Goal: Task Accomplishment & Management: Use online tool/utility

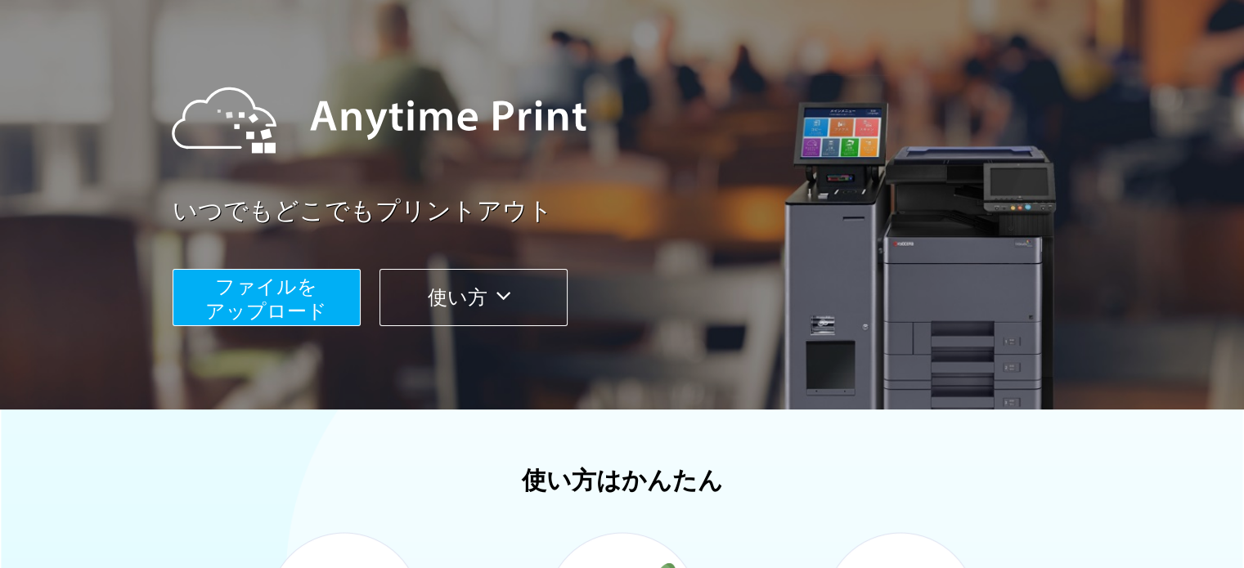
scroll to position [164, 0]
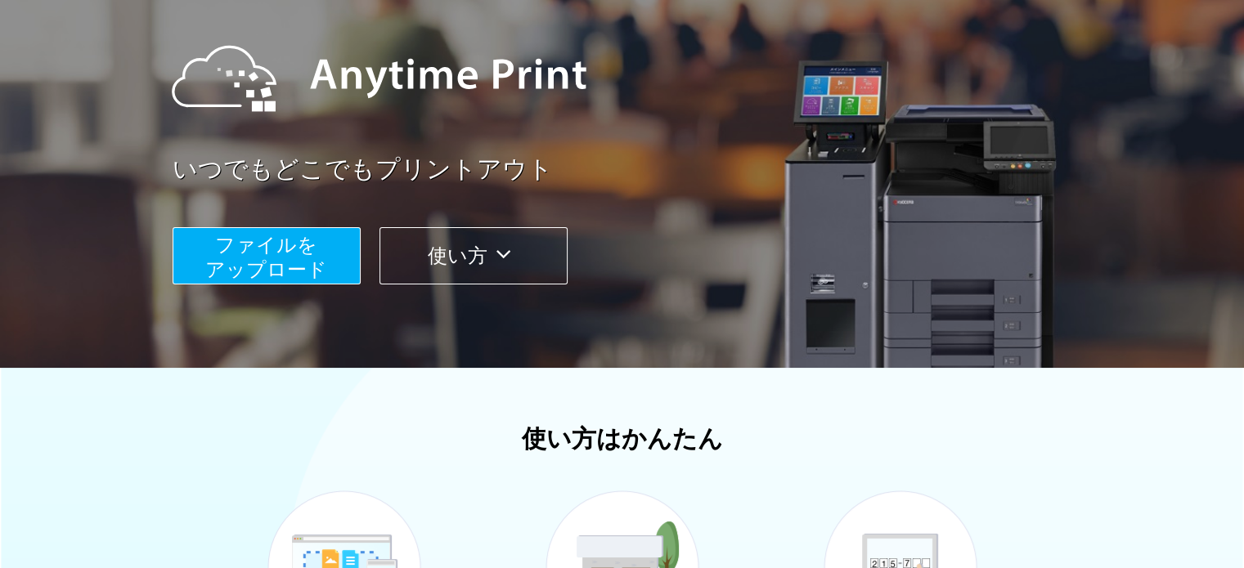
click at [303, 266] on span "ファイルを ​​アップロード" at bounding box center [266, 257] width 122 height 47
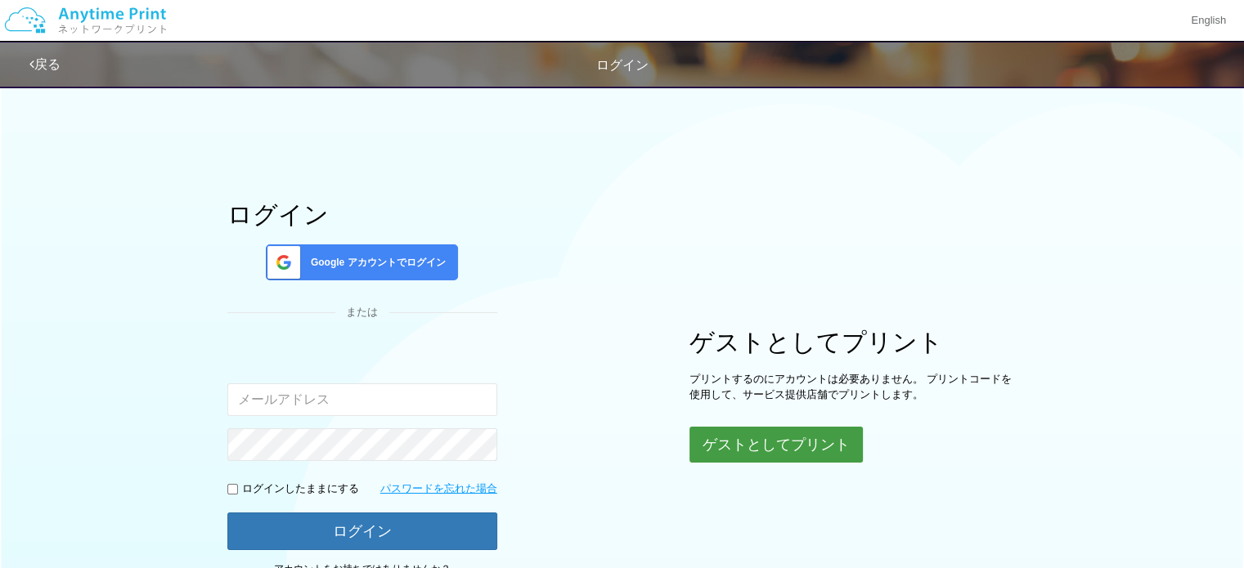
click at [719, 425] on div "ゲストとしてプリント プリントするのにアカウントは必要ありません。 プリントコードを使用して、サービス提供店舗でプリントします。 ゲストとしてプリント" at bounding box center [852, 396] width 327 height 134
click at [720, 454] on button "ゲストとしてプリント" at bounding box center [775, 445] width 173 height 36
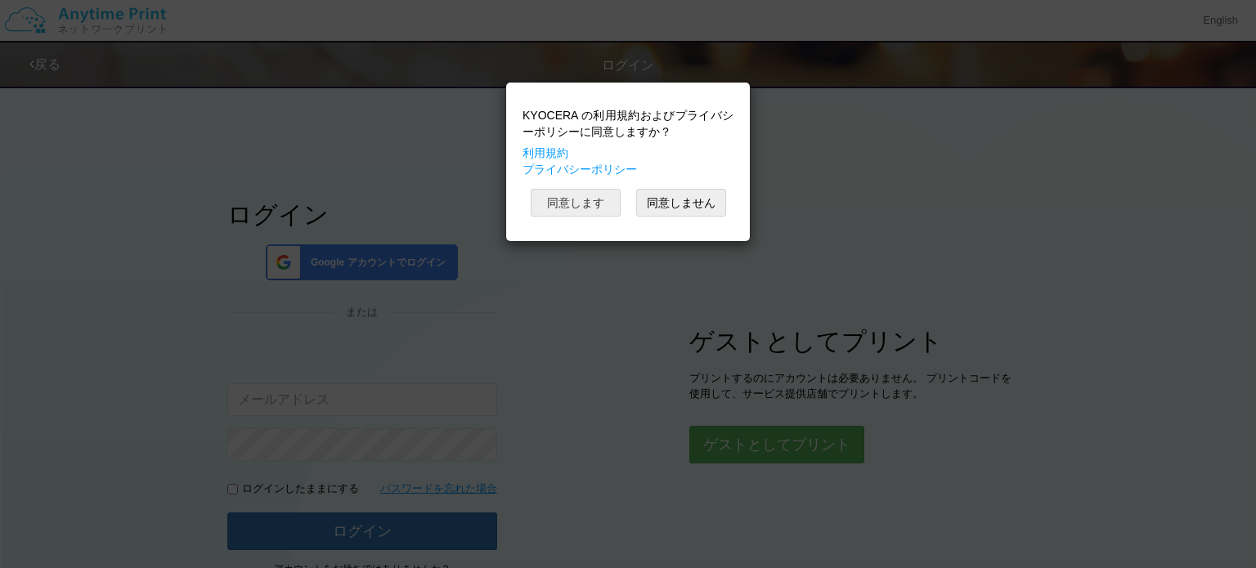
click at [601, 211] on button "同意します" at bounding box center [576, 203] width 90 height 28
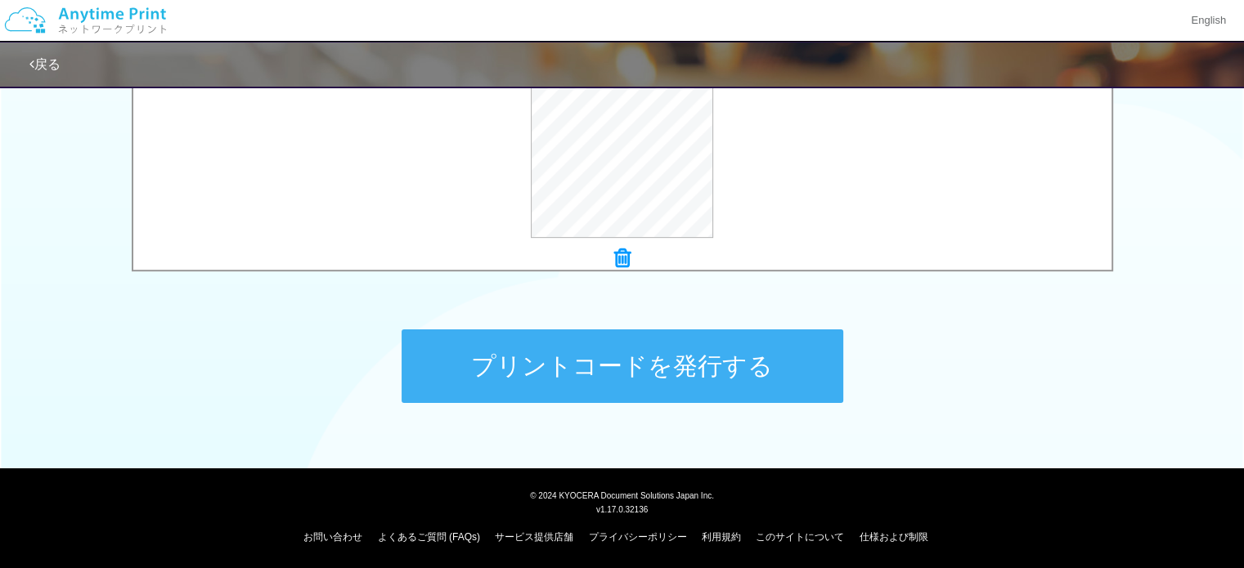
scroll to position [675, 0]
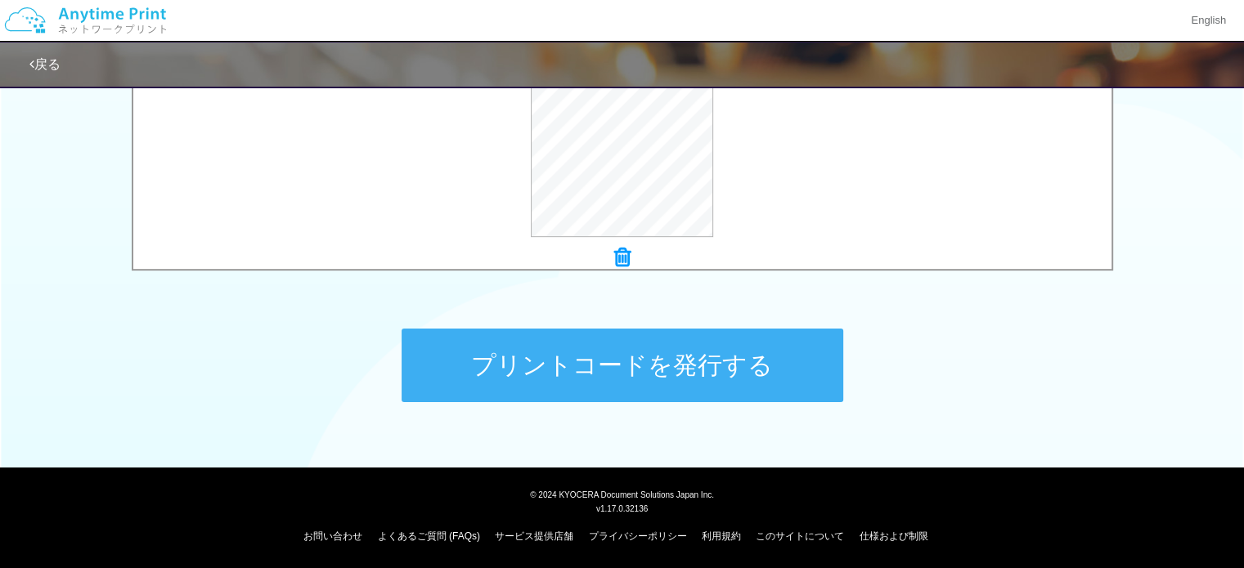
click at [498, 362] on button "プリントコードを発行する" at bounding box center [622, 366] width 442 height 74
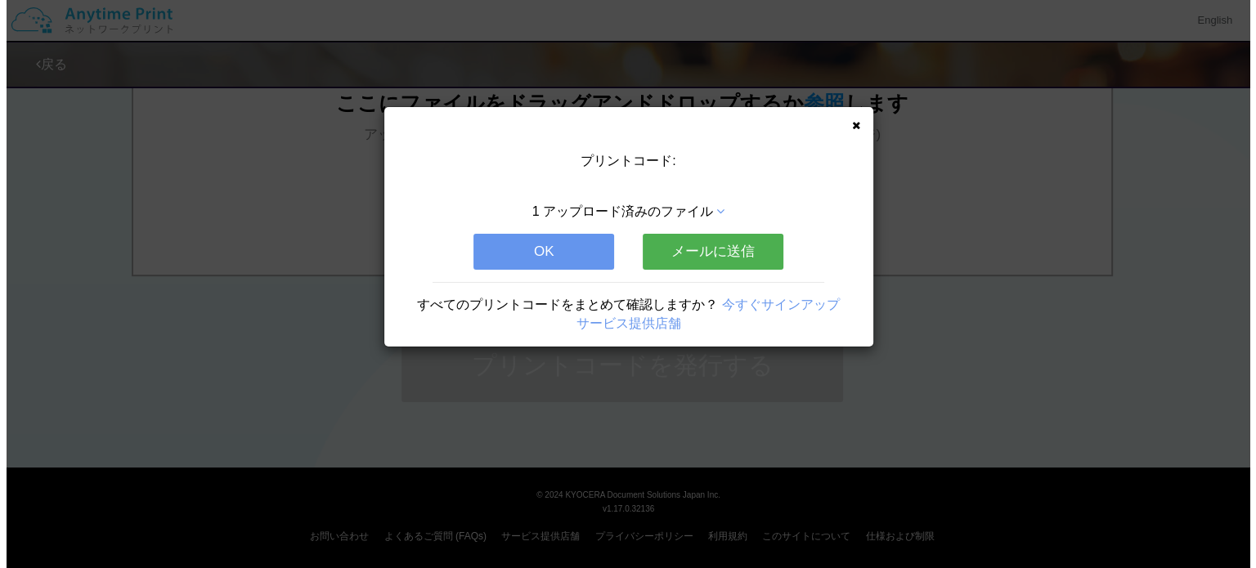
scroll to position [0, 0]
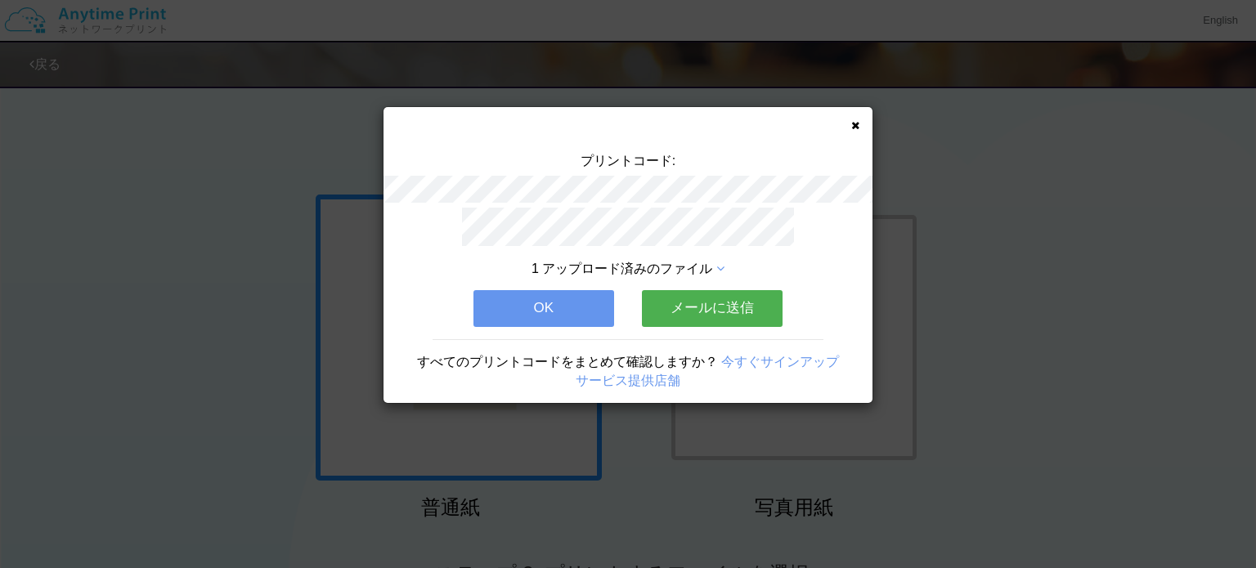
click at [658, 294] on button "メールに送信" at bounding box center [712, 308] width 141 height 36
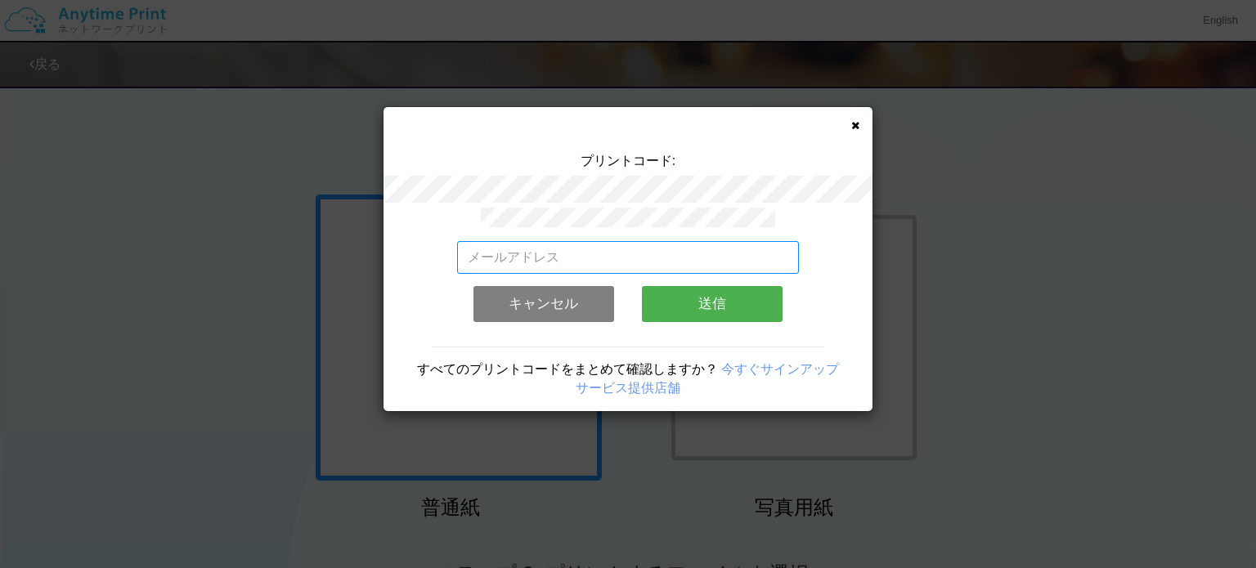
click at [645, 243] on input "email" at bounding box center [628, 257] width 343 height 33
